Goal: Task Accomplishment & Management: Use online tool/utility

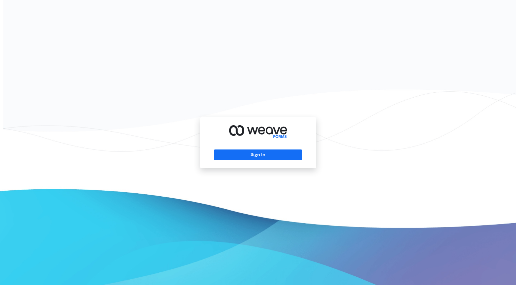
click at [252, 164] on div "Sign In" at bounding box center [258, 142] width 116 height 51
click at [252, 158] on button "Sign In" at bounding box center [258, 154] width 89 height 11
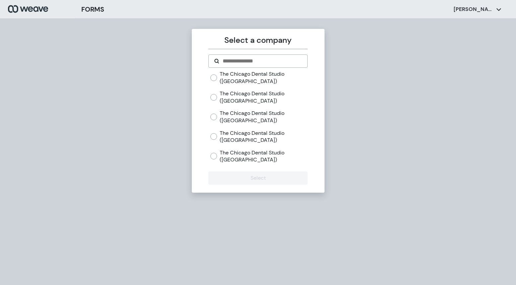
click at [219, 81] on div "The Chicago Dental Studio ([GEOGRAPHIC_DATA])" at bounding box center [258, 77] width 97 height 14
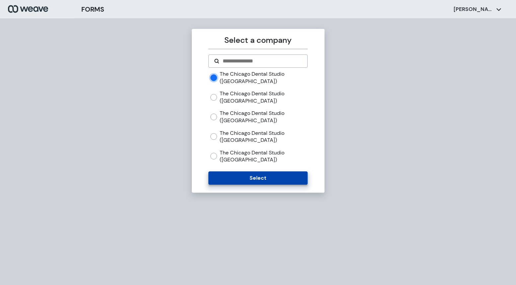
click at [240, 178] on button "Select" at bounding box center [257, 177] width 99 height 13
